Goal: Information Seeking & Learning: Find specific fact

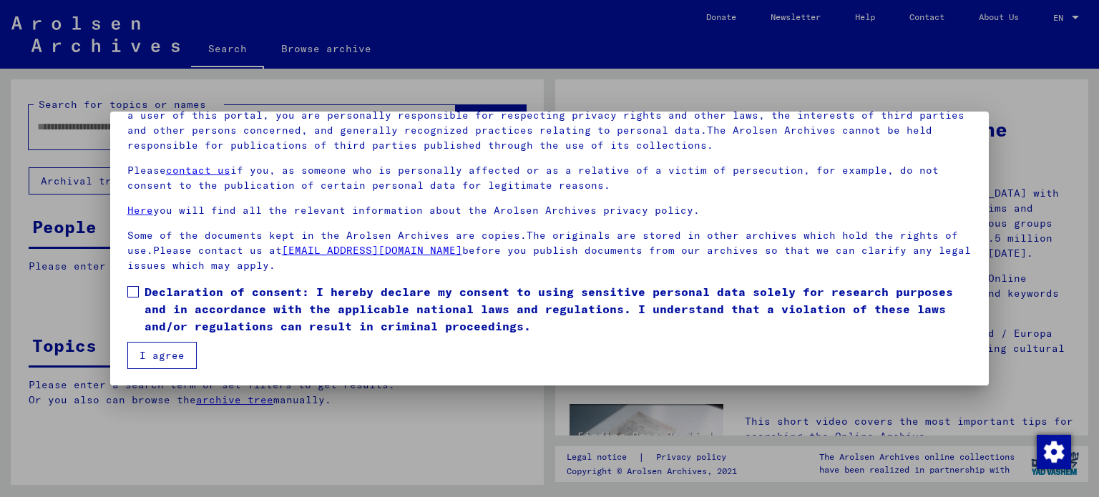
scroll to position [121, 0]
click at [133, 293] on span at bounding box center [132, 290] width 11 height 11
click at [163, 355] on button "I agree" at bounding box center [161, 354] width 69 height 27
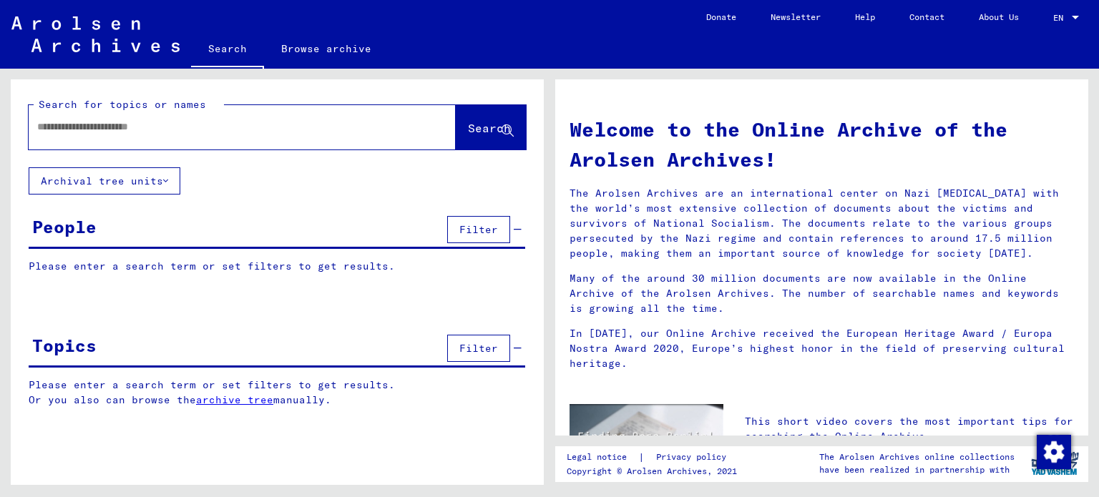
click at [59, 122] on input "text" at bounding box center [225, 126] width 376 height 15
click at [476, 133] on span "Search" at bounding box center [489, 128] width 43 height 14
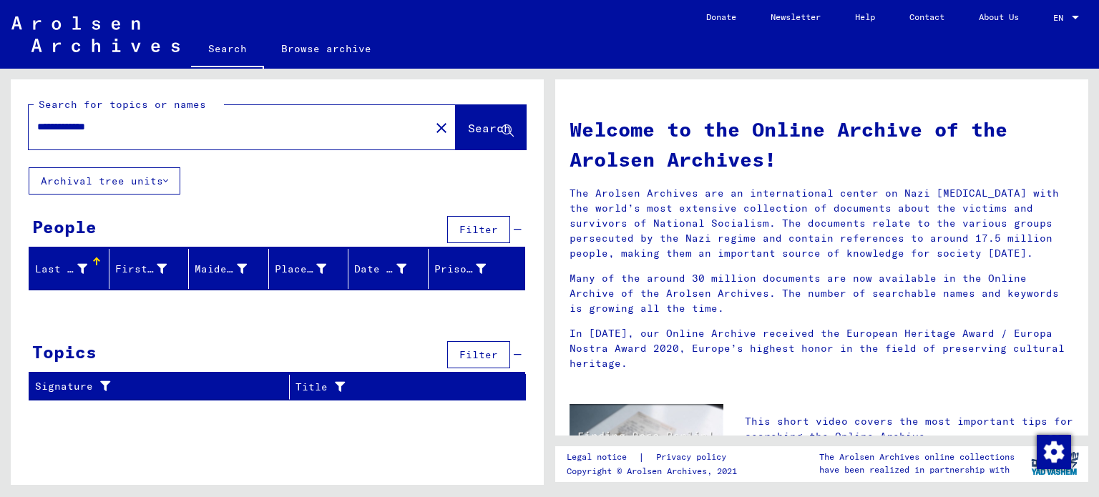
drag, startPoint x: 83, startPoint y: 124, endPoint x: 28, endPoint y: 127, distance: 55.1
click at [31, 127] on div "**********" at bounding box center [221, 127] width 384 height 32
type input "******"
click at [487, 125] on span "Search" at bounding box center [489, 128] width 43 height 14
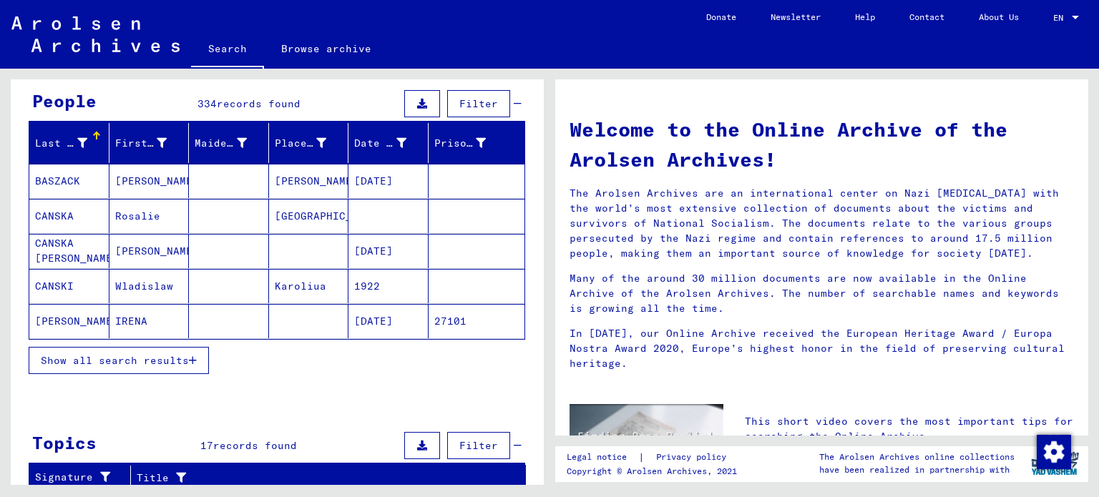
scroll to position [143, 0]
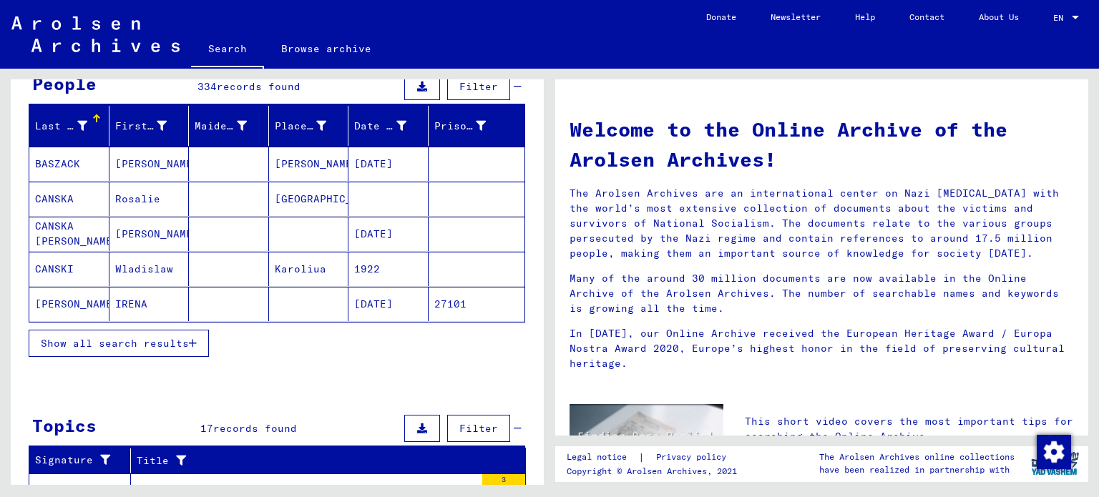
click at [131, 344] on span "Show all search results" at bounding box center [115, 343] width 148 height 13
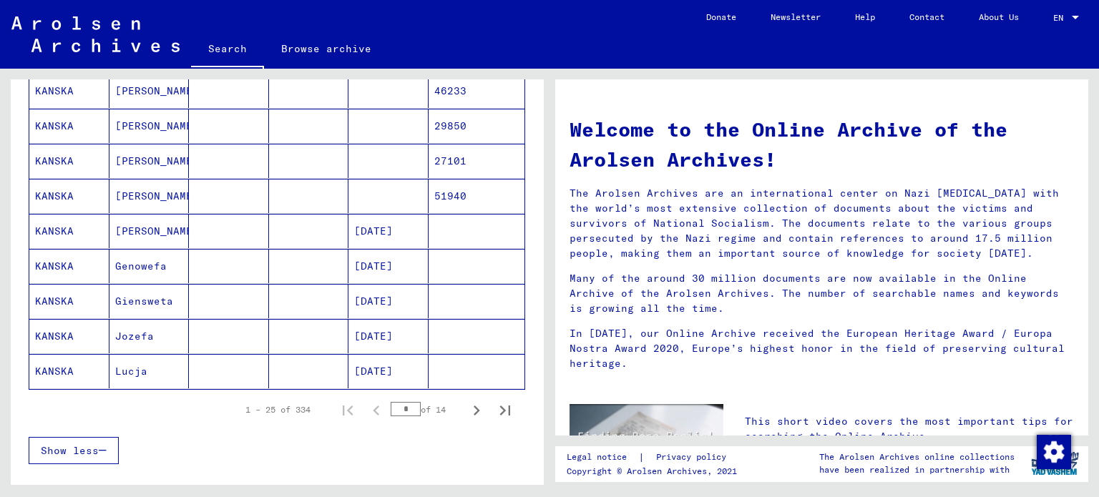
scroll to position [930, 0]
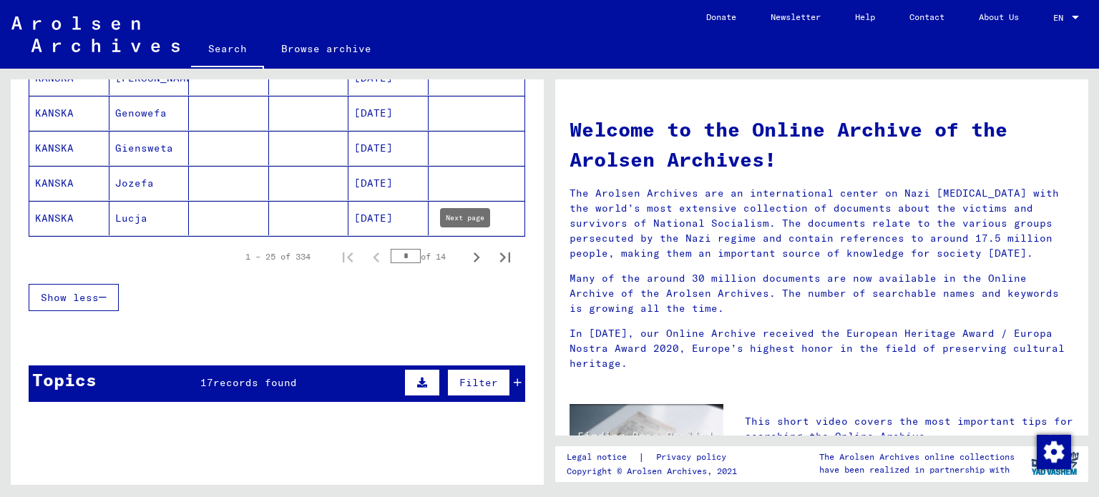
click at [468, 254] on icon "Next page" at bounding box center [476, 257] width 20 height 20
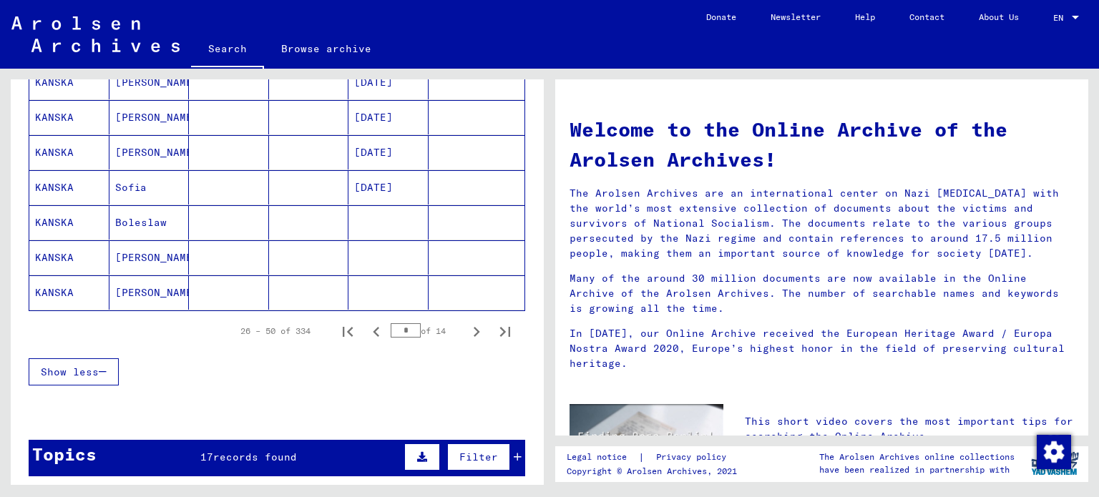
scroll to position [858, 0]
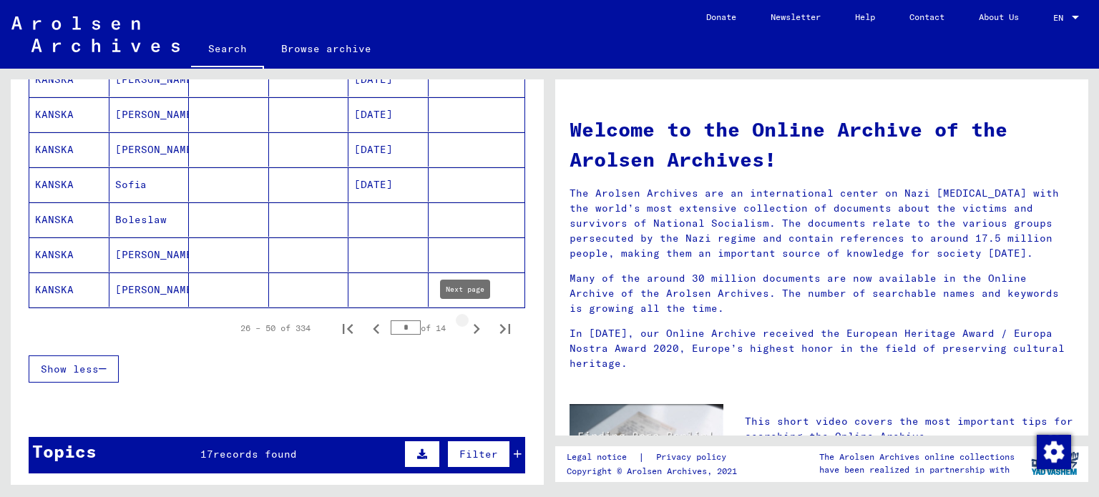
click at [466, 325] on icon "Next page" at bounding box center [476, 329] width 20 height 20
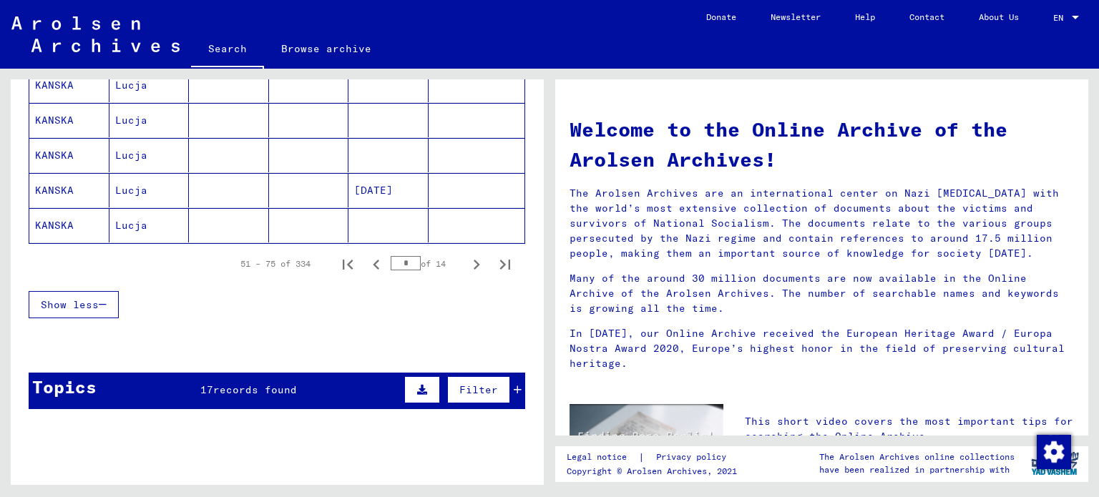
scroll to position [930, 0]
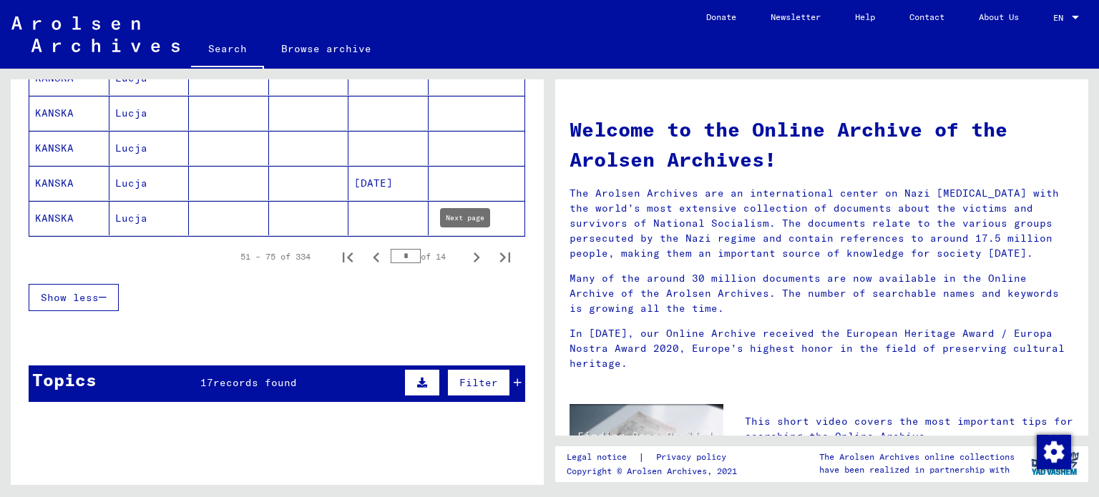
click at [473, 254] on icon "Next page" at bounding box center [476, 257] width 6 height 10
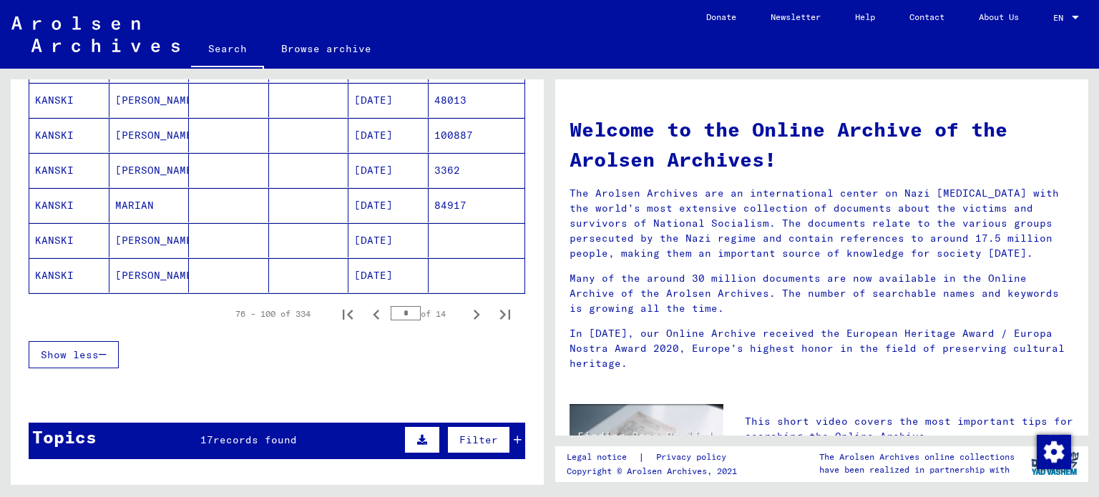
scroll to position [787, 0]
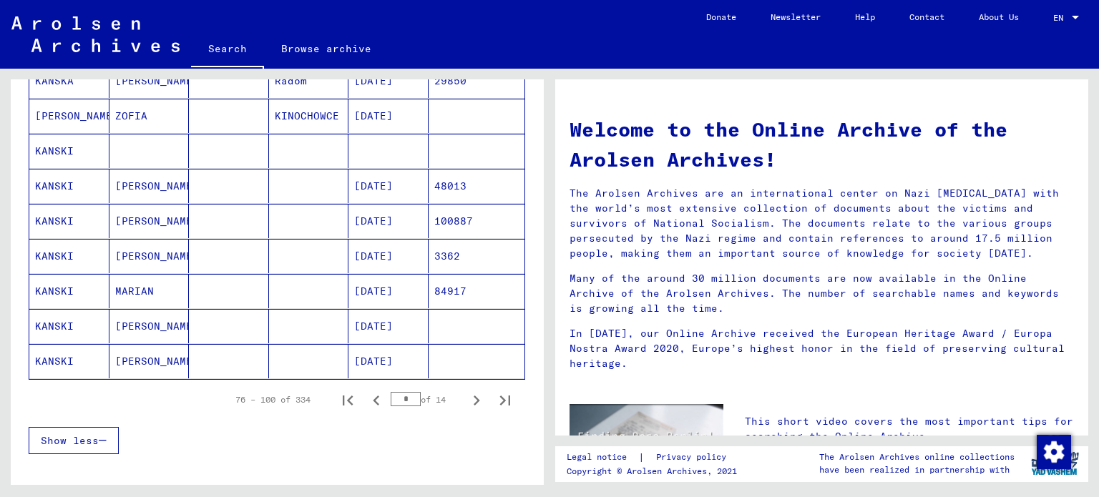
click at [59, 144] on mat-cell "KANSKI" at bounding box center [69, 151] width 80 height 34
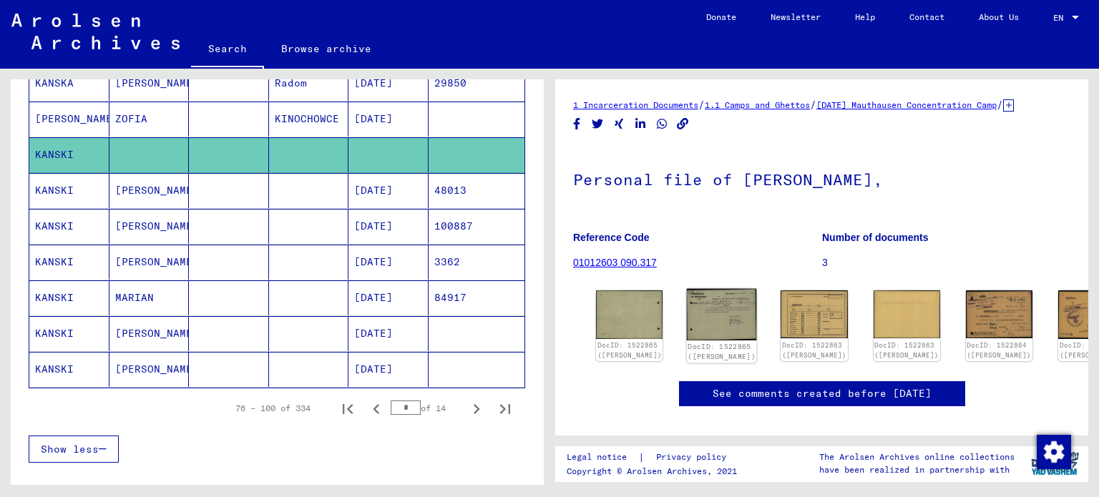
click at [710, 326] on img at bounding box center [722, 314] width 70 height 51
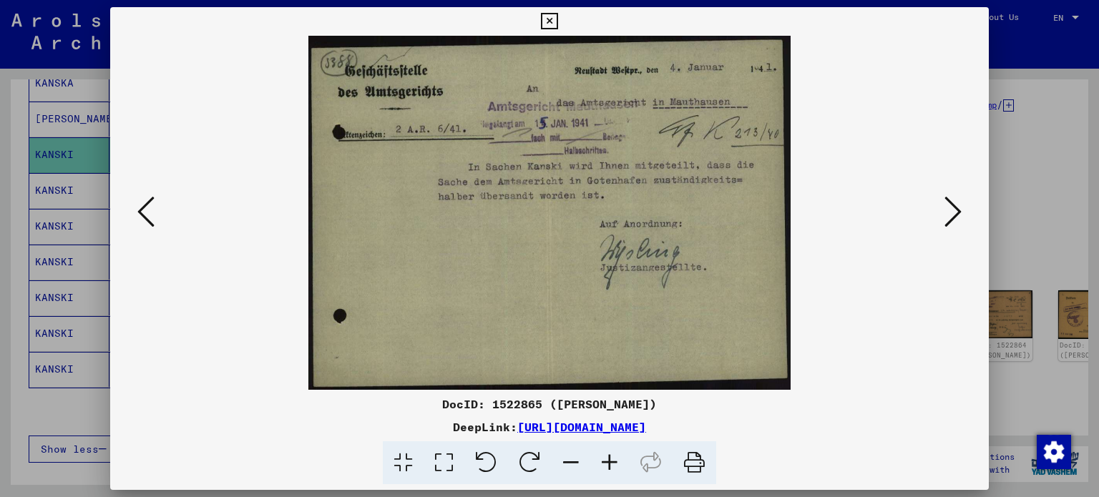
click at [956, 211] on icon at bounding box center [952, 212] width 17 height 34
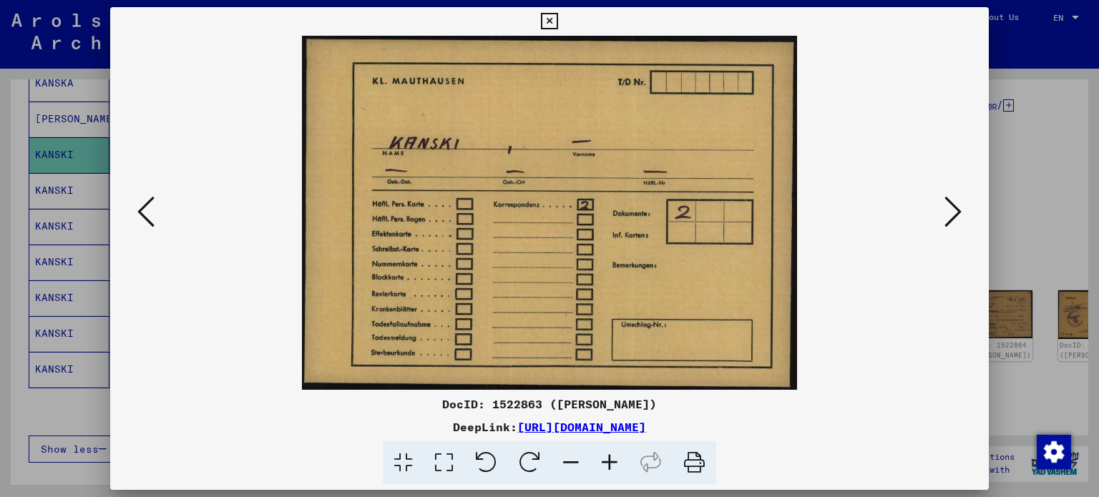
click at [956, 211] on icon at bounding box center [952, 212] width 17 height 34
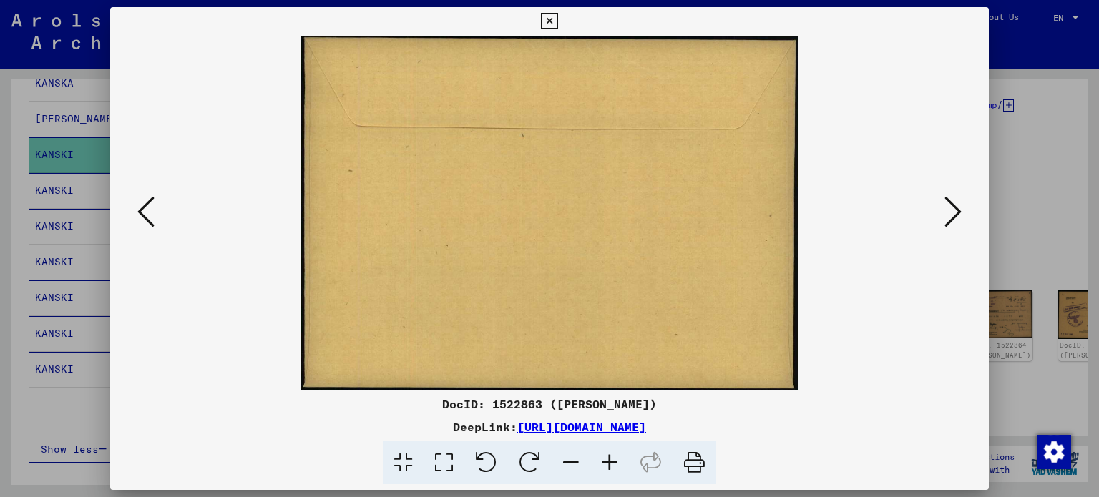
click at [956, 211] on icon at bounding box center [952, 212] width 17 height 34
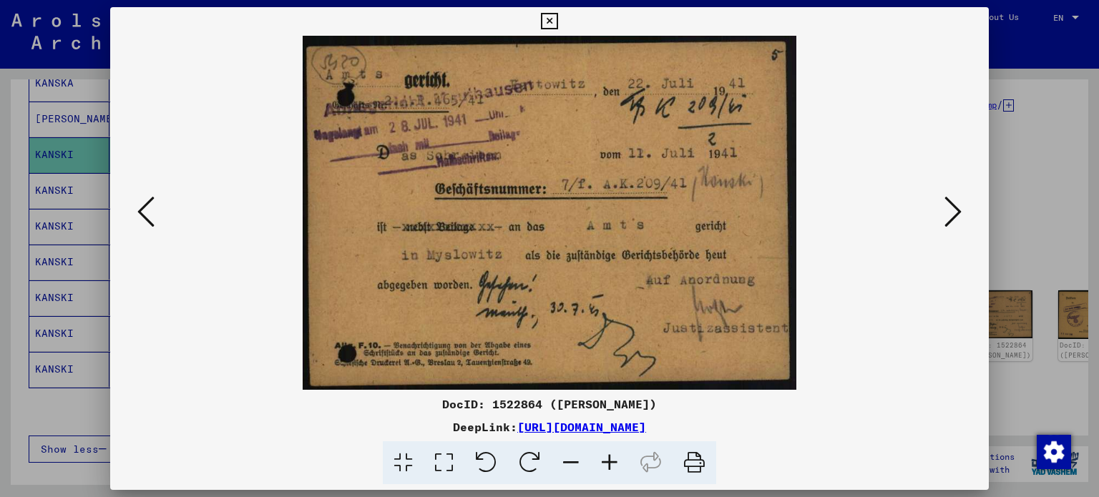
click at [957, 210] on icon at bounding box center [952, 212] width 17 height 34
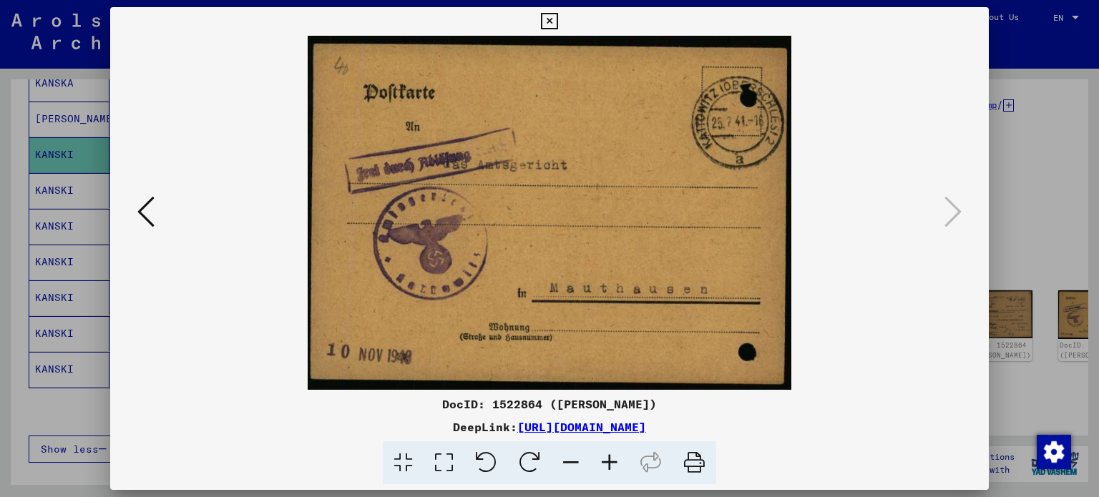
click at [546, 22] on icon at bounding box center [549, 21] width 16 height 17
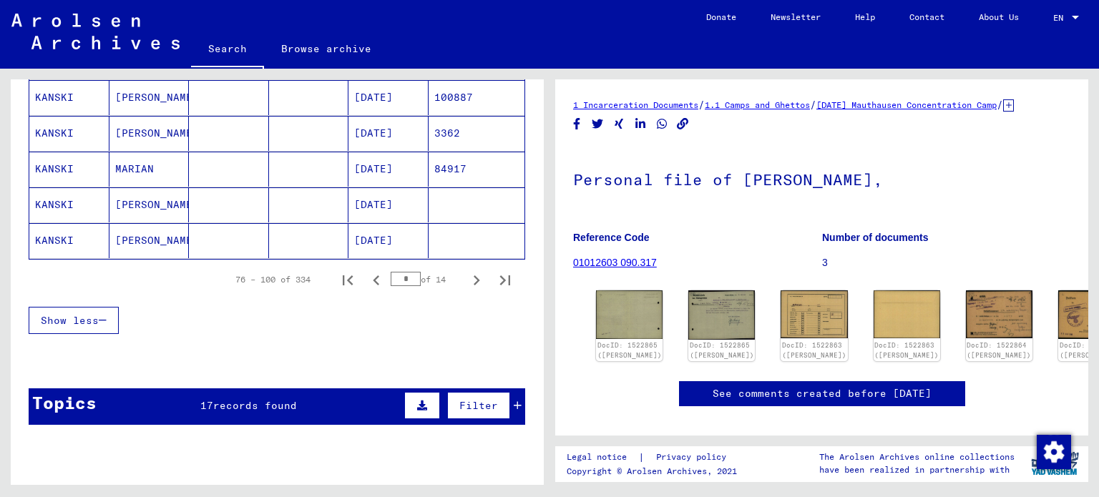
scroll to position [939, 0]
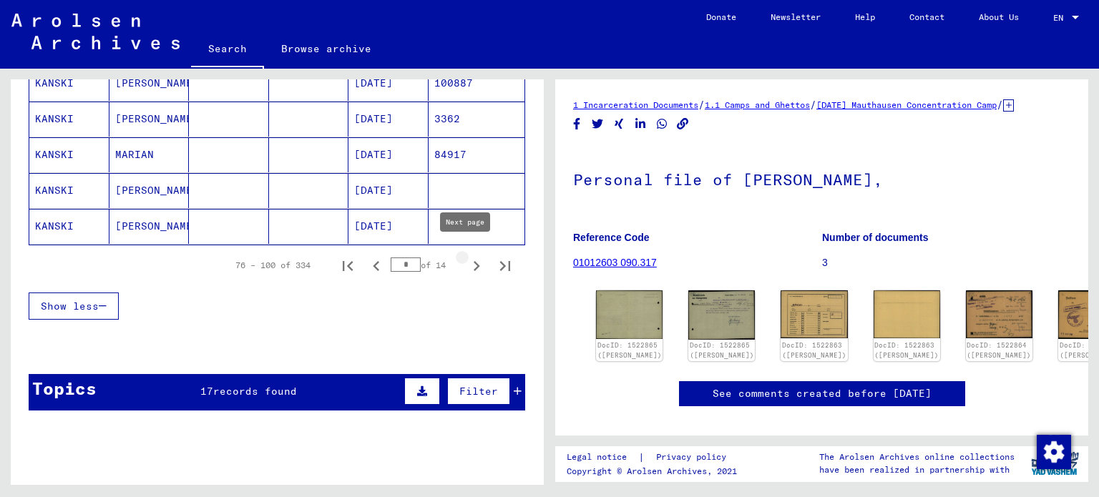
click at [466, 259] on icon "Next page" at bounding box center [476, 266] width 20 height 20
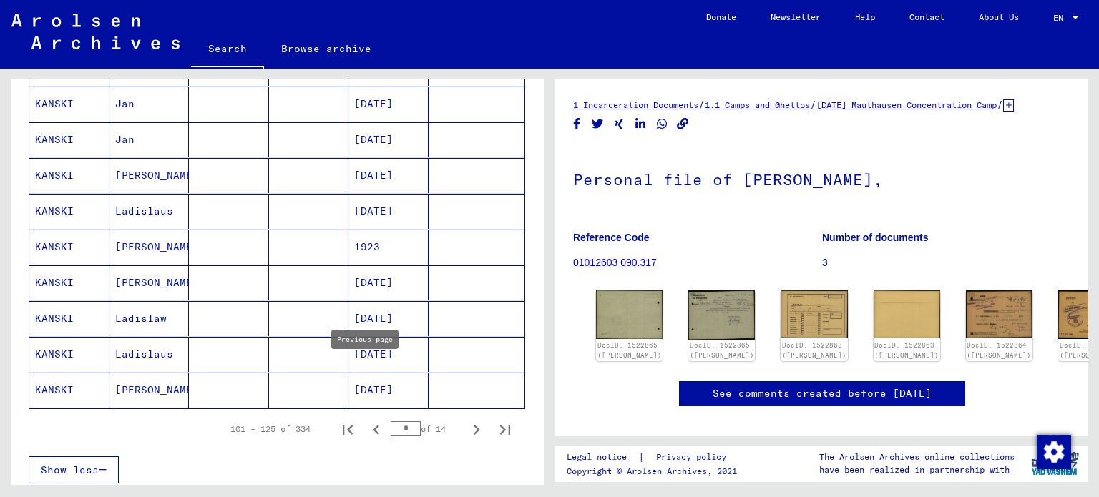
scroll to position [868, 0]
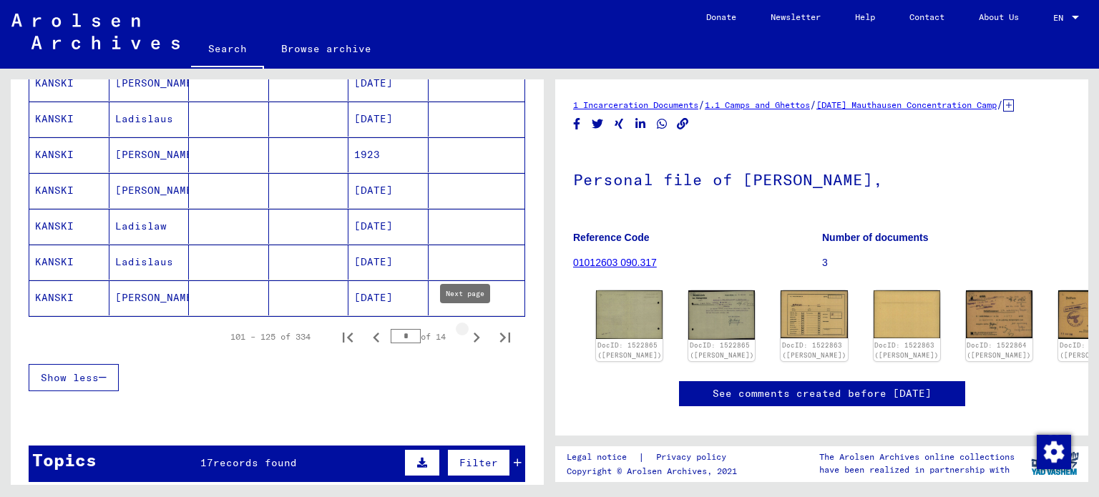
click at [466, 333] on icon "Next page" at bounding box center [476, 338] width 20 height 20
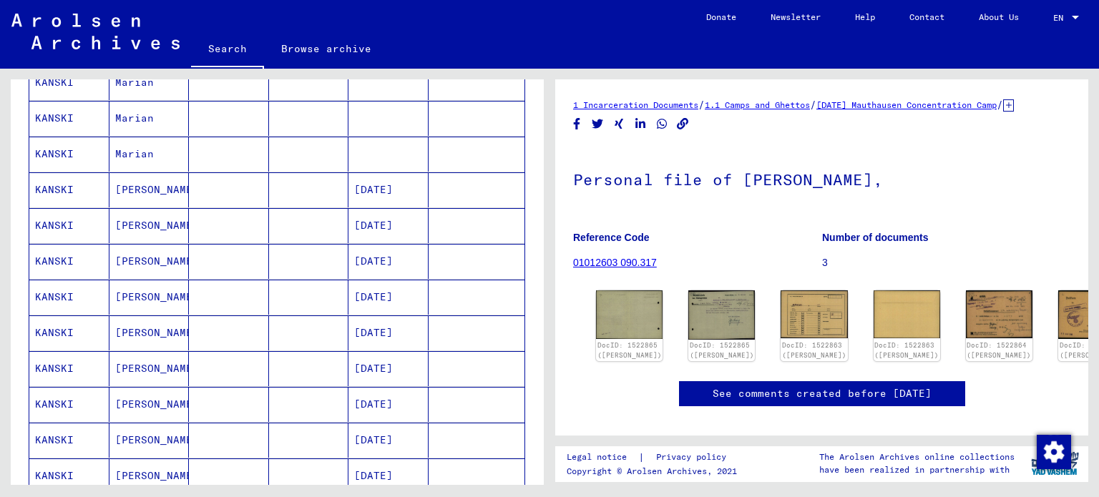
scroll to position [725, 0]
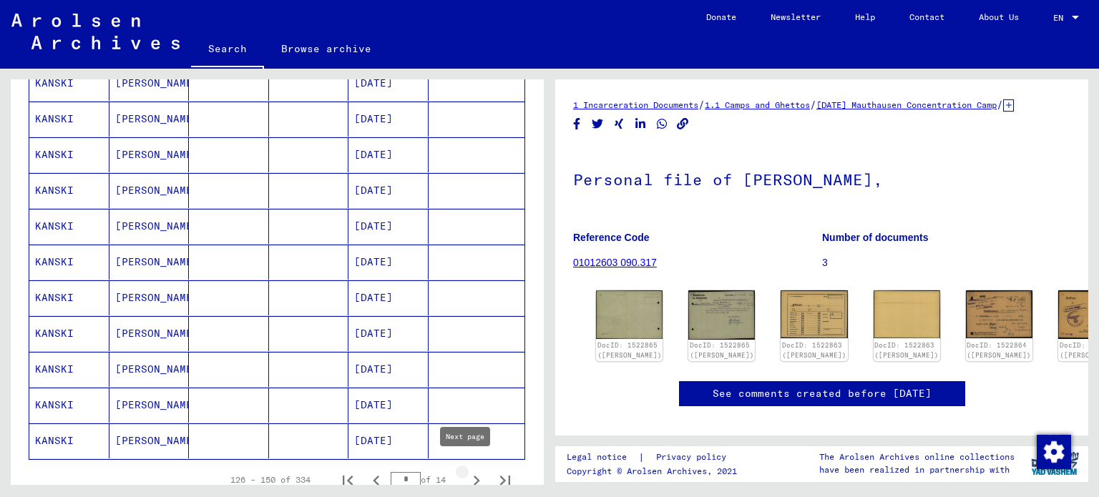
click at [466, 473] on icon "Next page" at bounding box center [476, 481] width 20 height 20
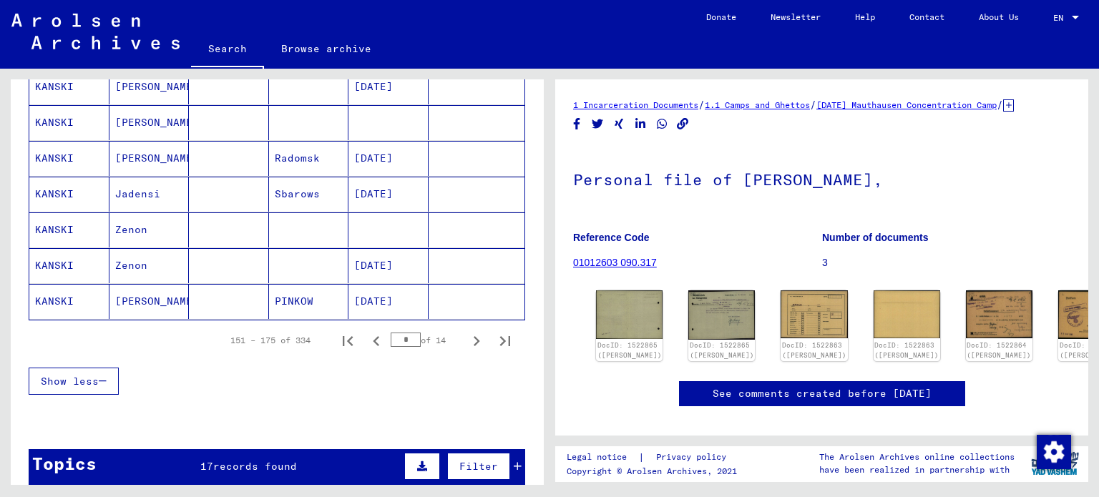
scroll to position [868, 0]
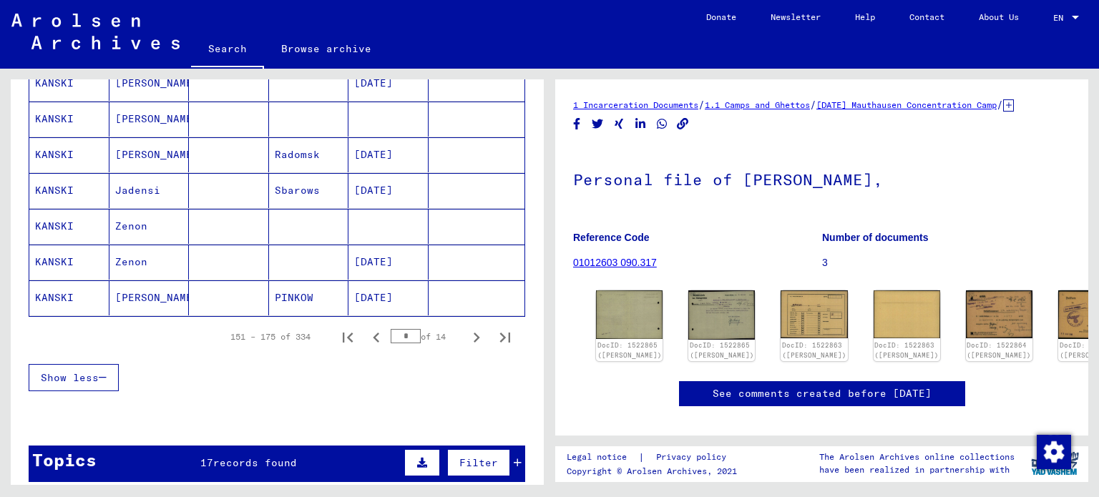
click at [50, 182] on mat-cell "KANSKI" at bounding box center [69, 190] width 80 height 35
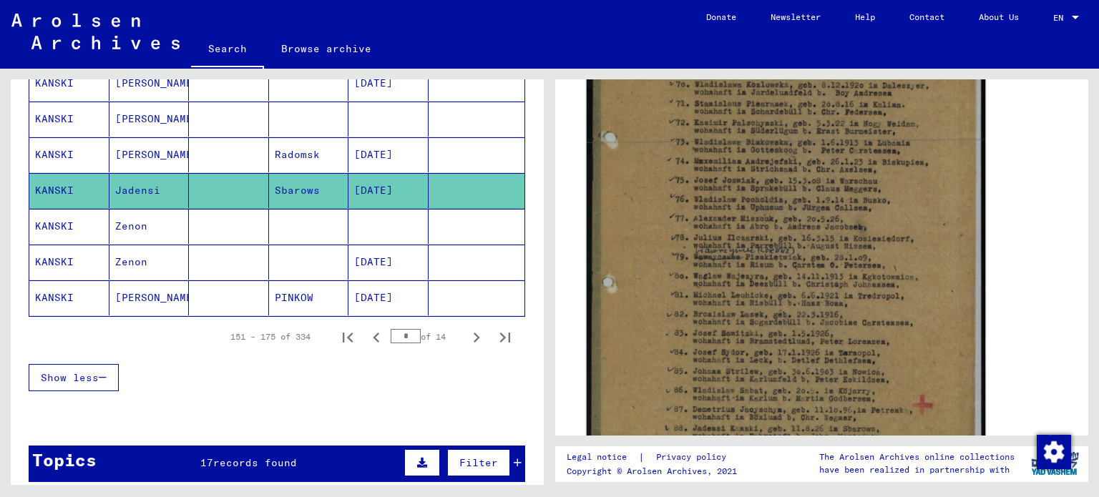
scroll to position [644, 0]
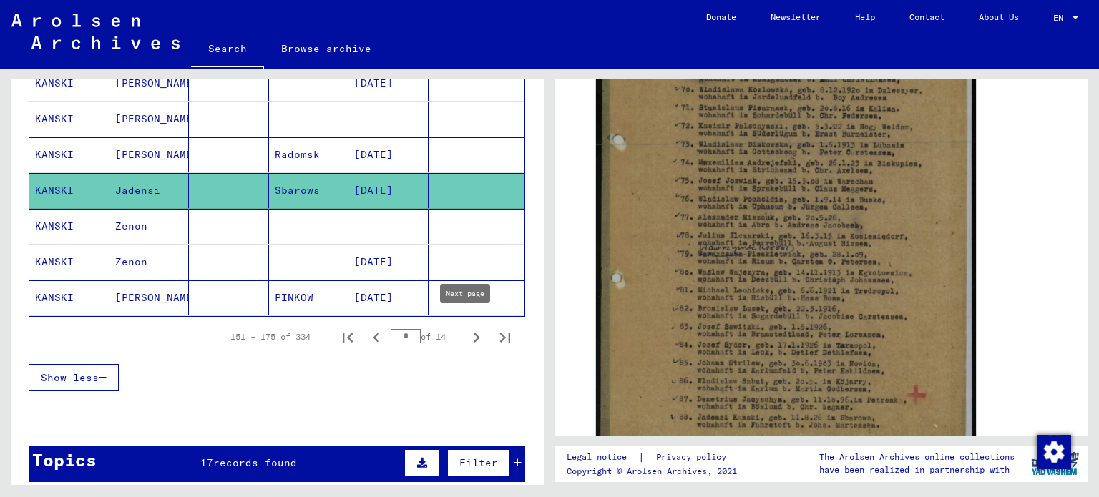
click at [473, 333] on icon "Next page" at bounding box center [476, 338] width 6 height 10
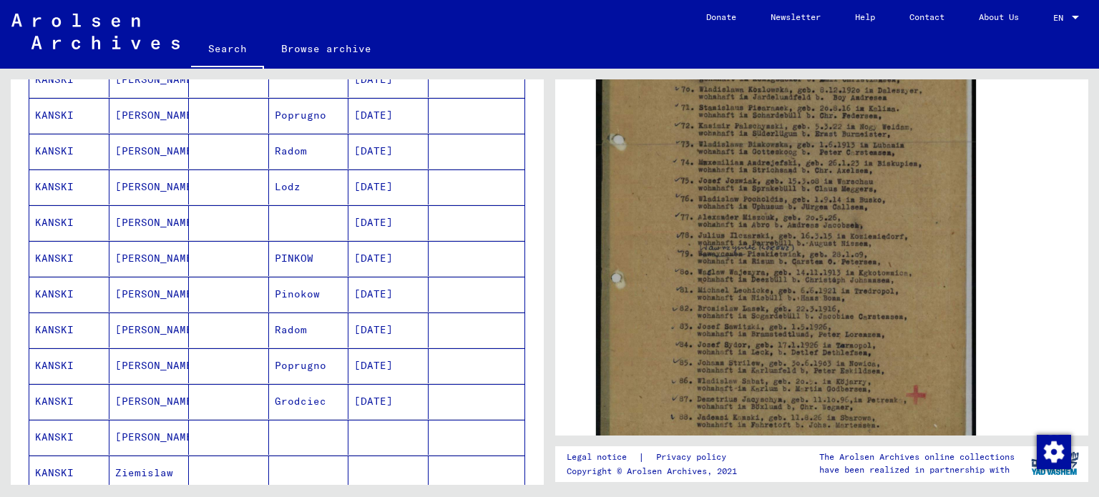
scroll to position [224, 0]
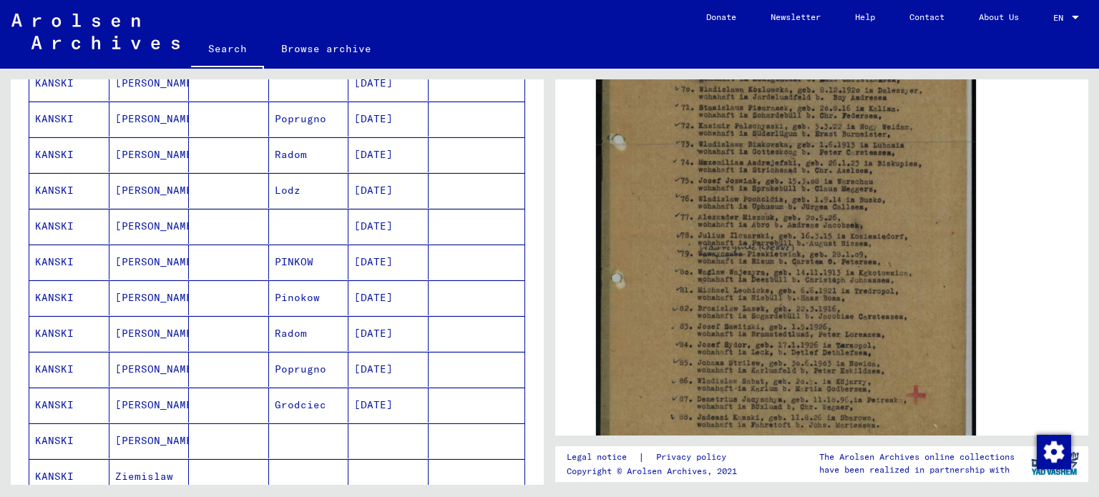
click at [54, 191] on mat-cell "KANSKI" at bounding box center [69, 190] width 80 height 35
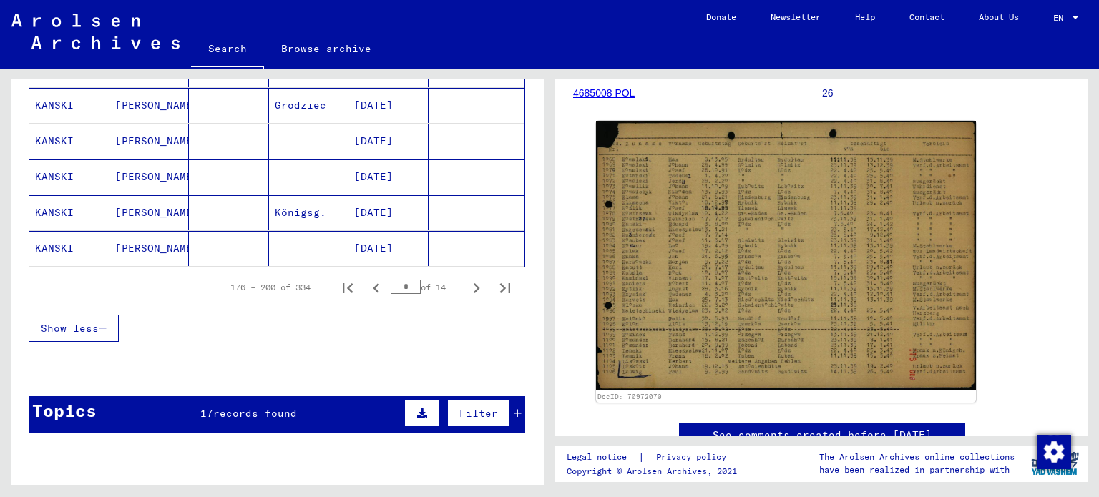
scroll to position [939, 0]
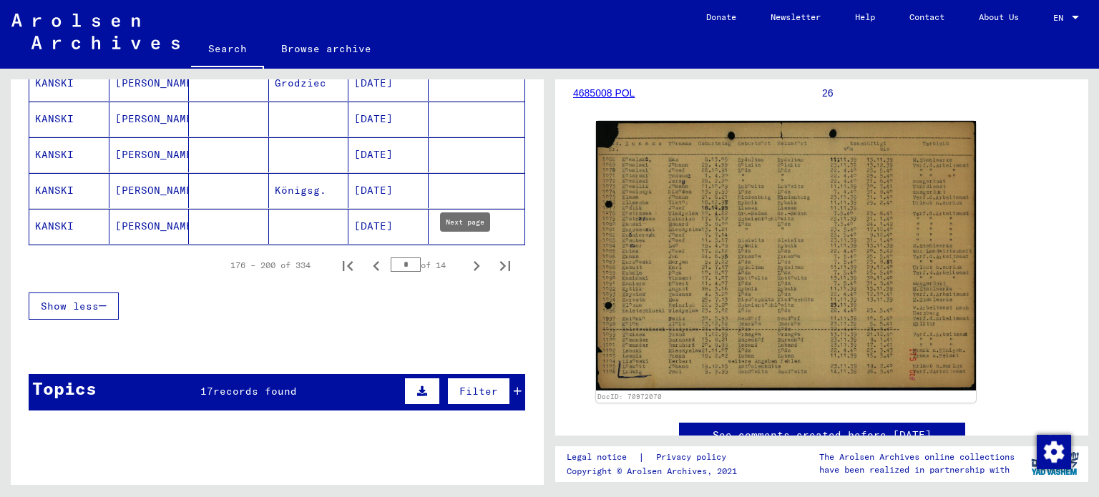
click at [466, 257] on icon "Next page" at bounding box center [476, 266] width 20 height 20
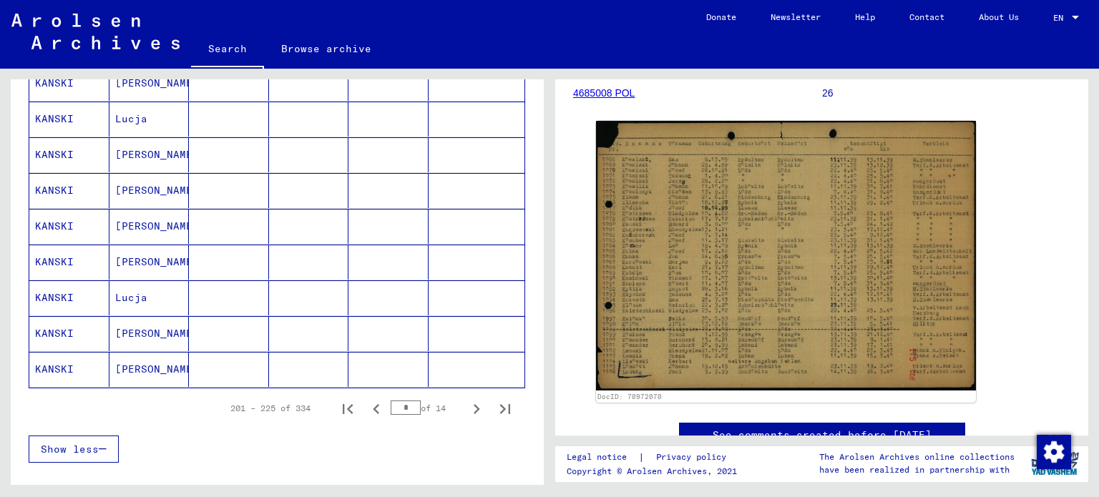
scroll to position [868, 0]
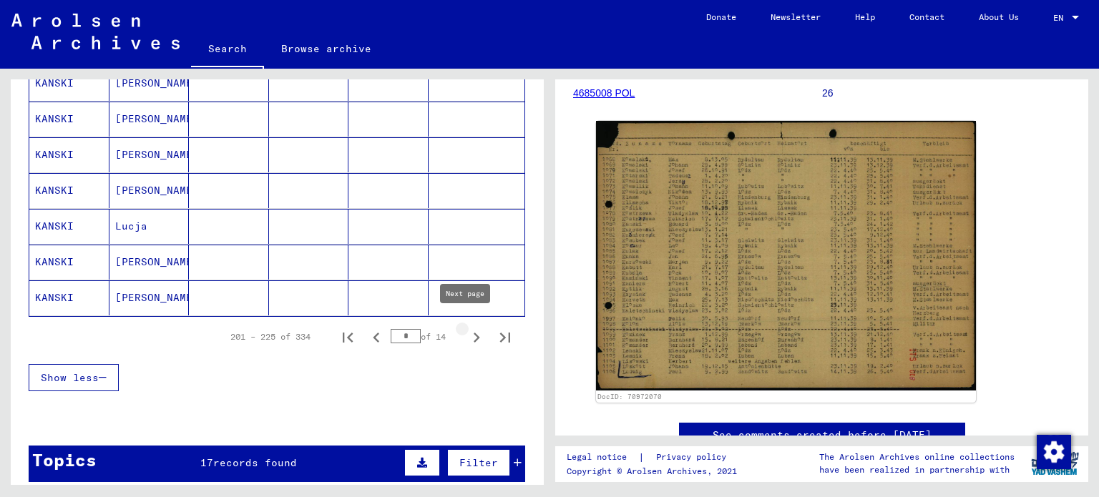
click at [473, 333] on icon "Next page" at bounding box center [476, 338] width 6 height 10
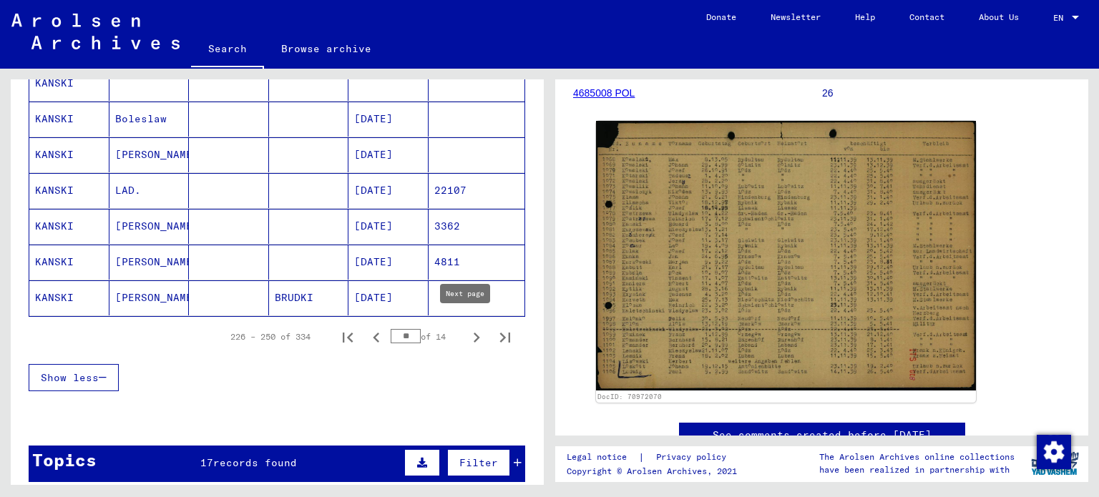
click at [470, 332] on icon "Next page" at bounding box center [476, 338] width 20 height 20
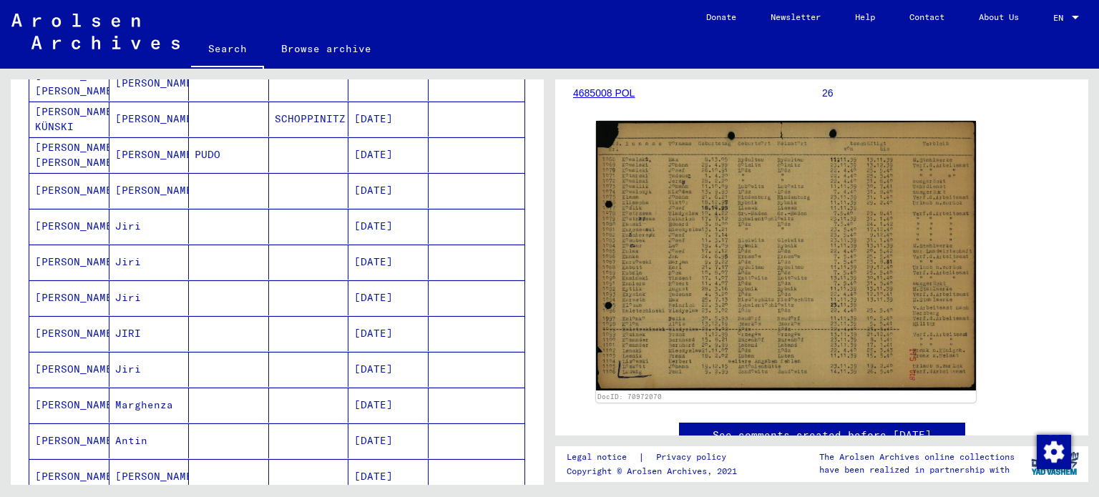
scroll to position [796, 0]
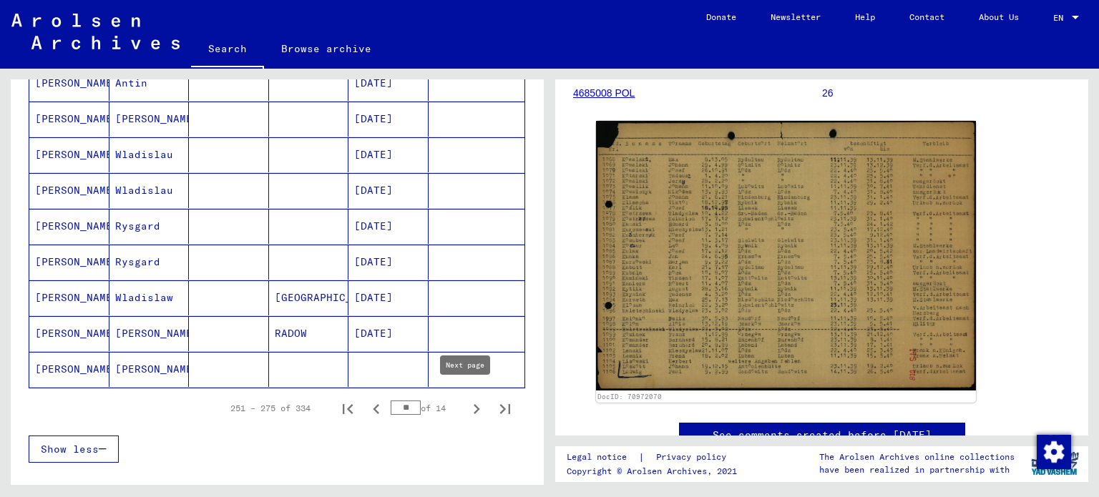
click at [469, 403] on icon "Next page" at bounding box center [476, 409] width 20 height 20
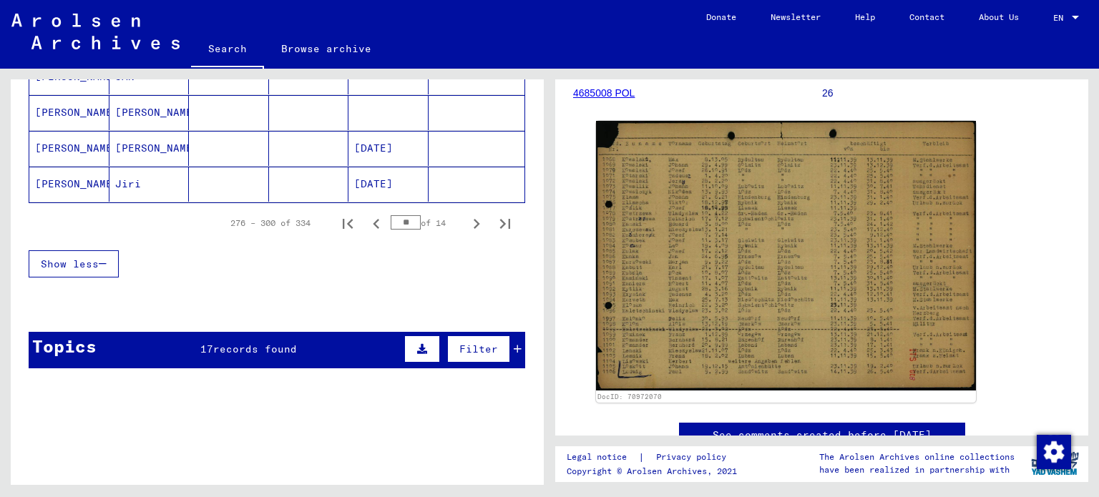
scroll to position [1082, 0]
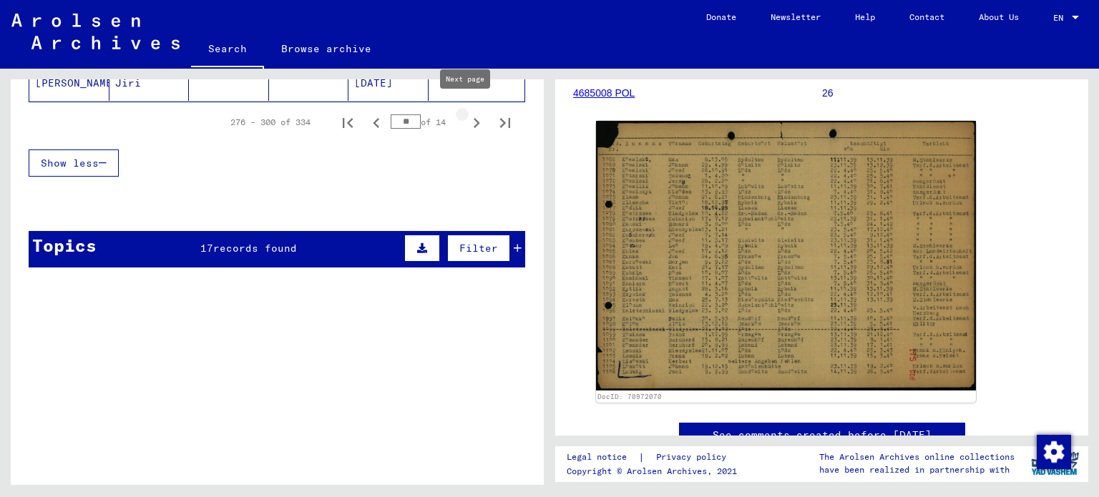
click at [466, 117] on icon "Next page" at bounding box center [476, 123] width 20 height 20
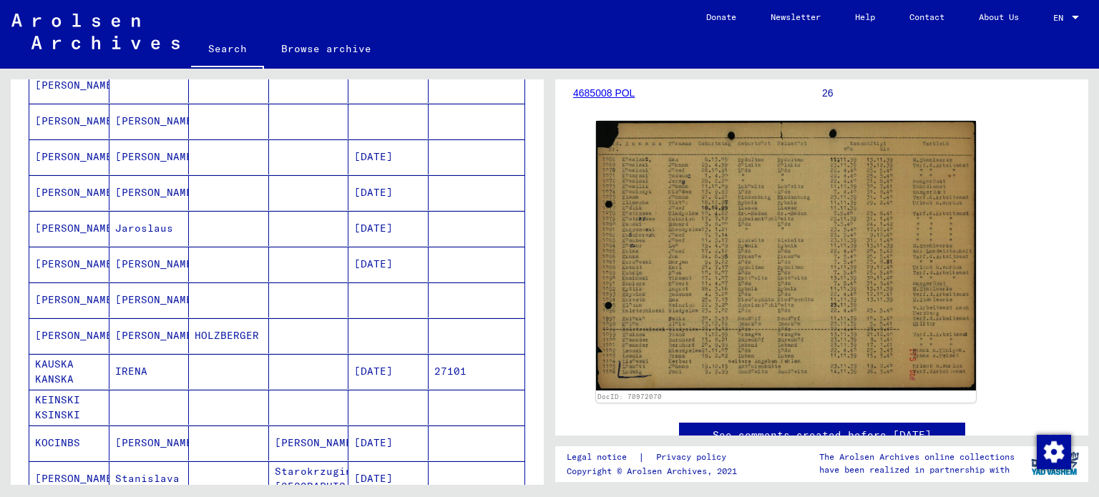
scroll to position [796, 0]
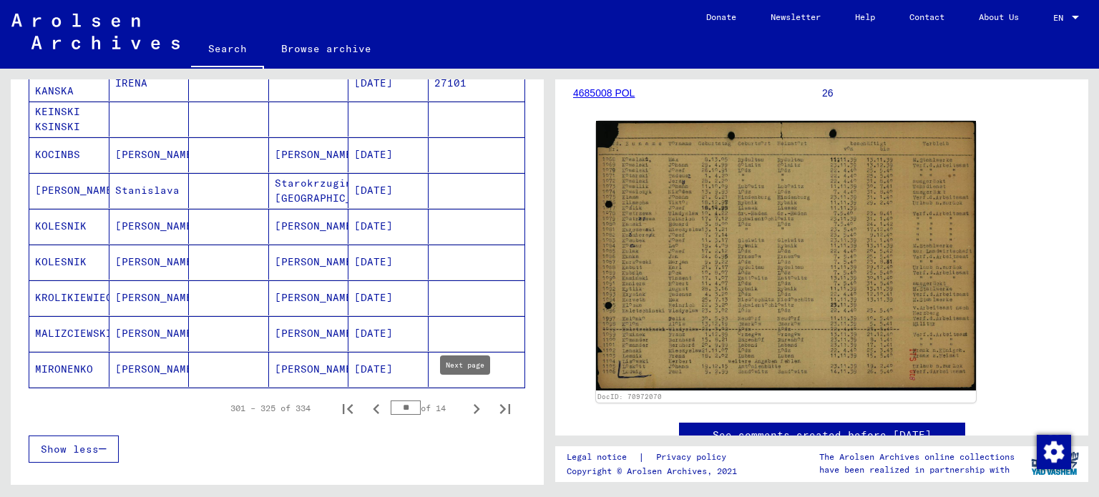
click at [466, 400] on icon "Next page" at bounding box center [476, 409] width 20 height 20
type input "**"
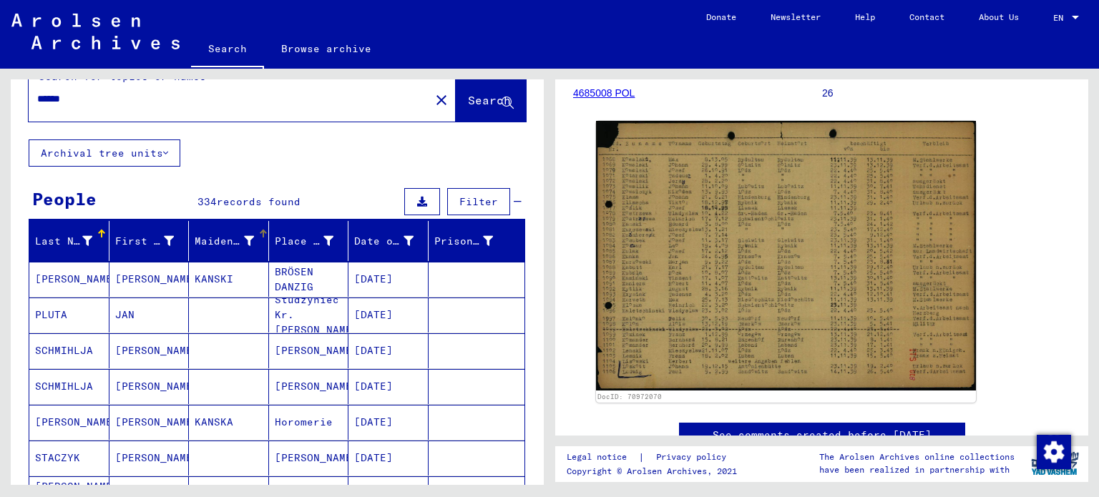
scroll to position [0, 0]
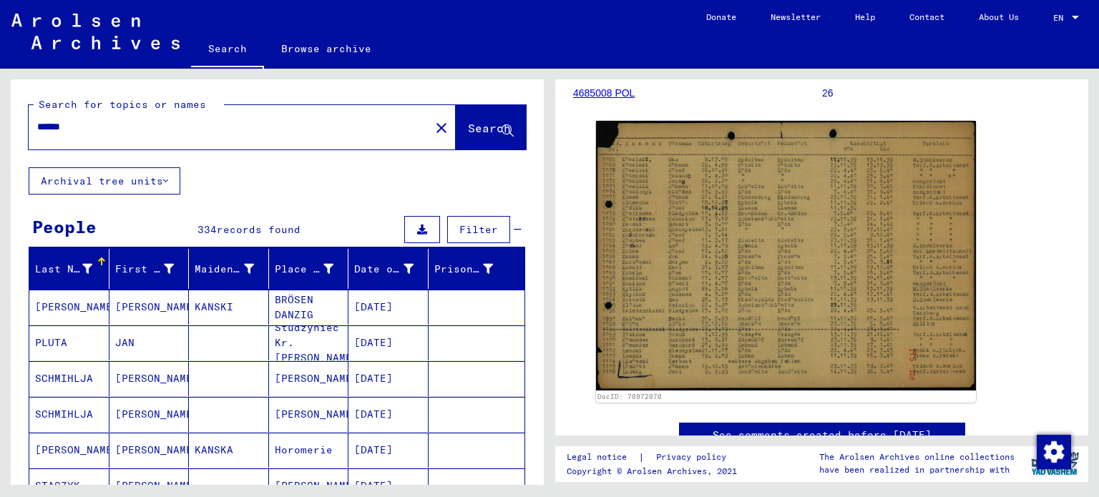
drag, startPoint x: 127, startPoint y: 117, endPoint x: 29, endPoint y: 129, distance: 99.4
click at [29, 129] on div "******" at bounding box center [225, 127] width 393 height 32
drag, startPoint x: 94, startPoint y: 128, endPoint x: 19, endPoint y: 128, distance: 74.4
click at [19, 128] on div "Search for topics or names ****** close Search" at bounding box center [277, 123] width 533 height 88
type input "**********"
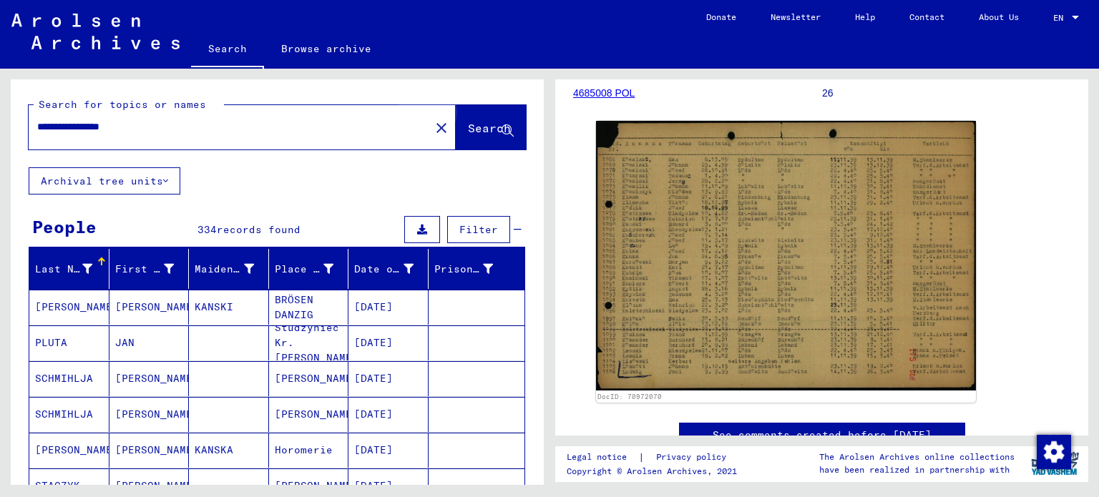
click at [474, 129] on span "Search" at bounding box center [489, 128] width 43 height 14
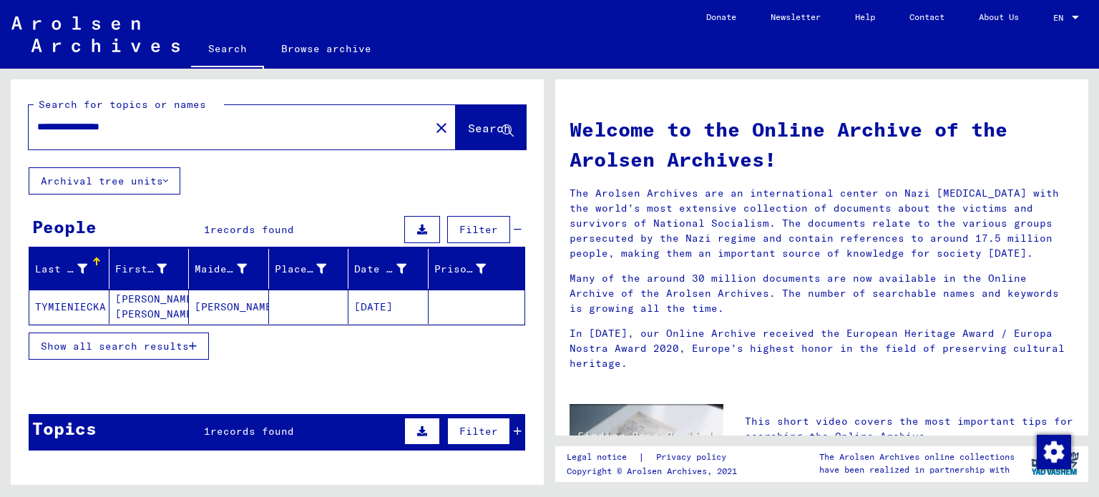
click at [72, 310] on mat-cell "TYMIENIECKA" at bounding box center [69, 307] width 80 height 34
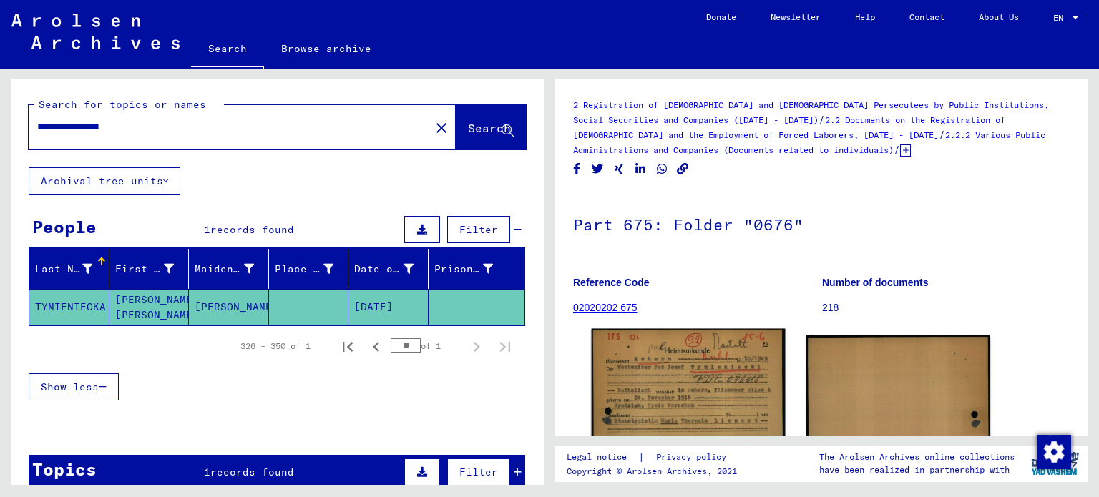
click at [673, 388] on img at bounding box center [688, 464] width 193 height 270
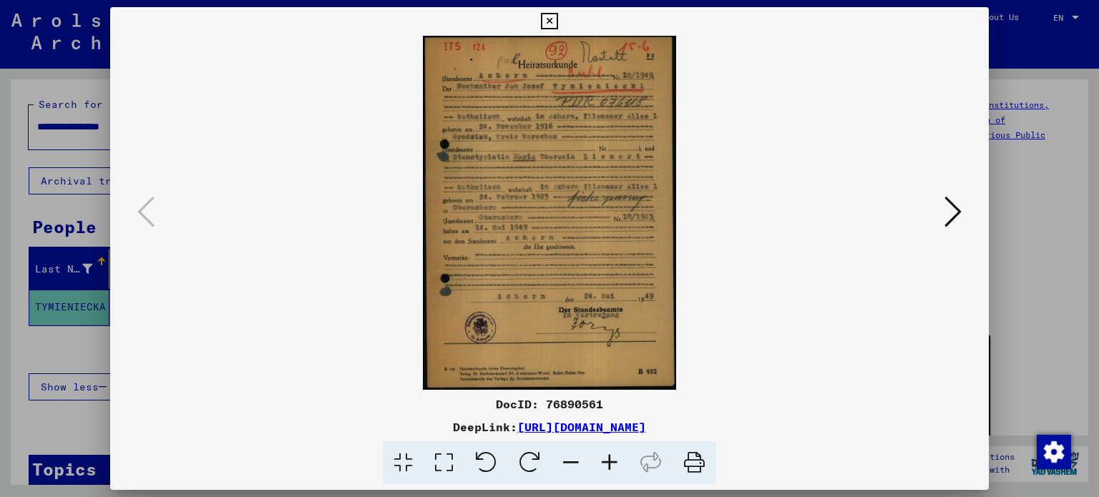
click at [551, 22] on icon at bounding box center [549, 21] width 16 height 17
